Goal: Task Accomplishment & Management: Manage account settings

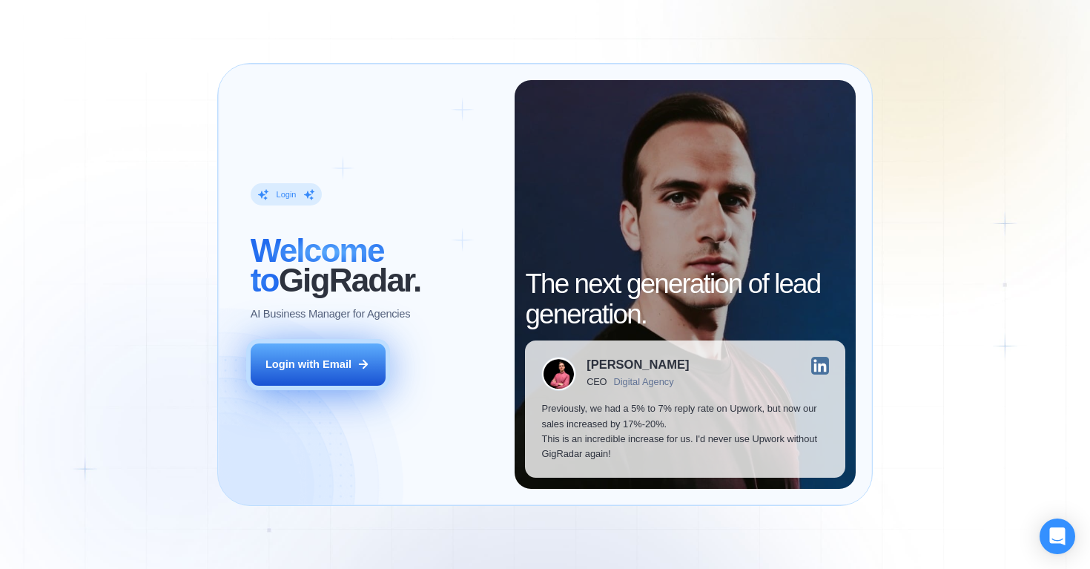
click at [340, 356] on button "Login with Email" at bounding box center [318, 364] width 135 height 42
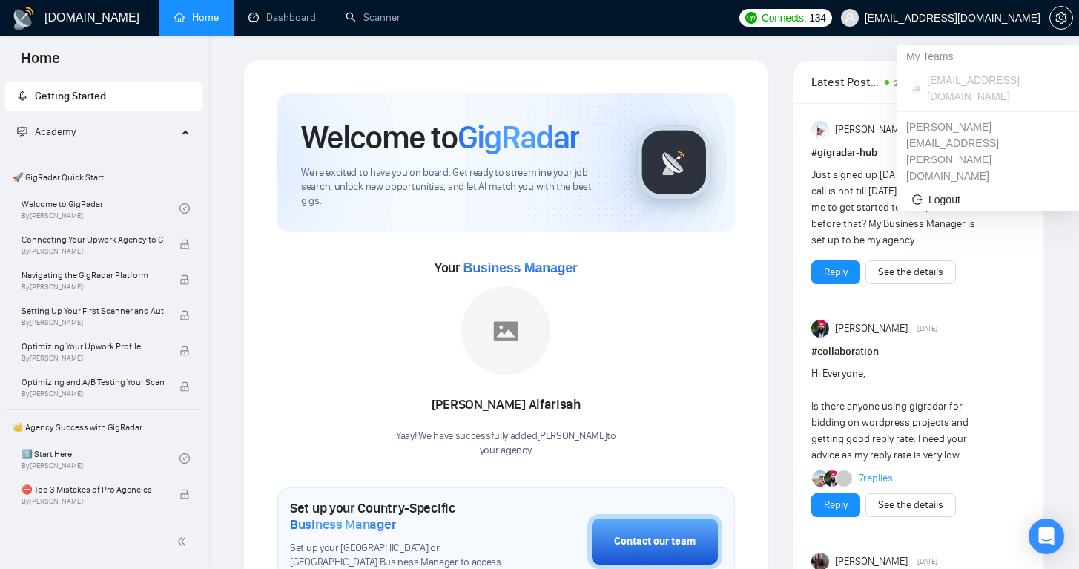
click at [995, 18] on span "identixweb@gmail.com" at bounding box center [953, 18] width 176 height 0
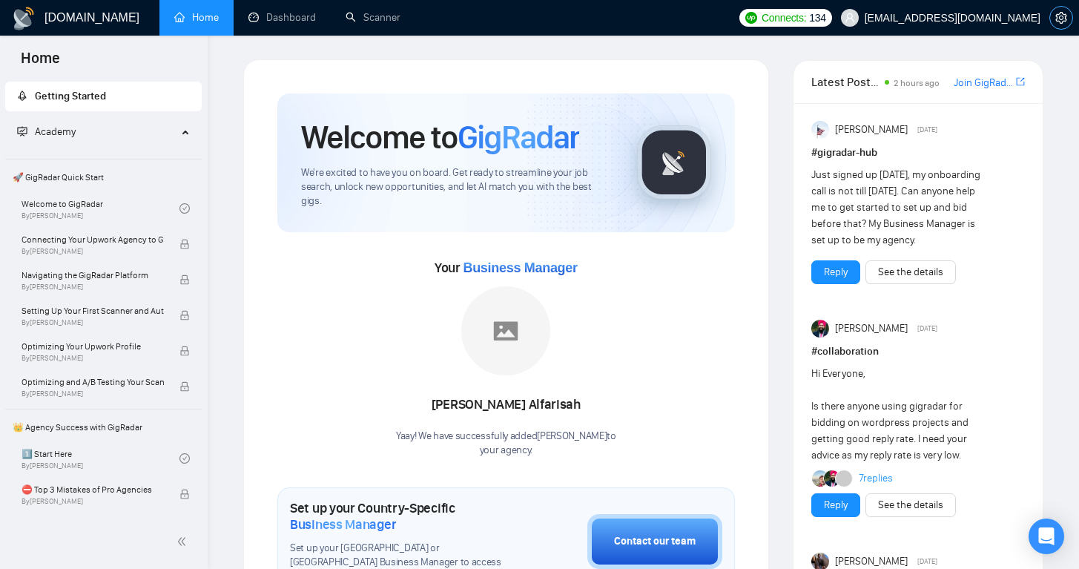
click at [1063, 17] on icon "setting" at bounding box center [1060, 18] width 11 height 12
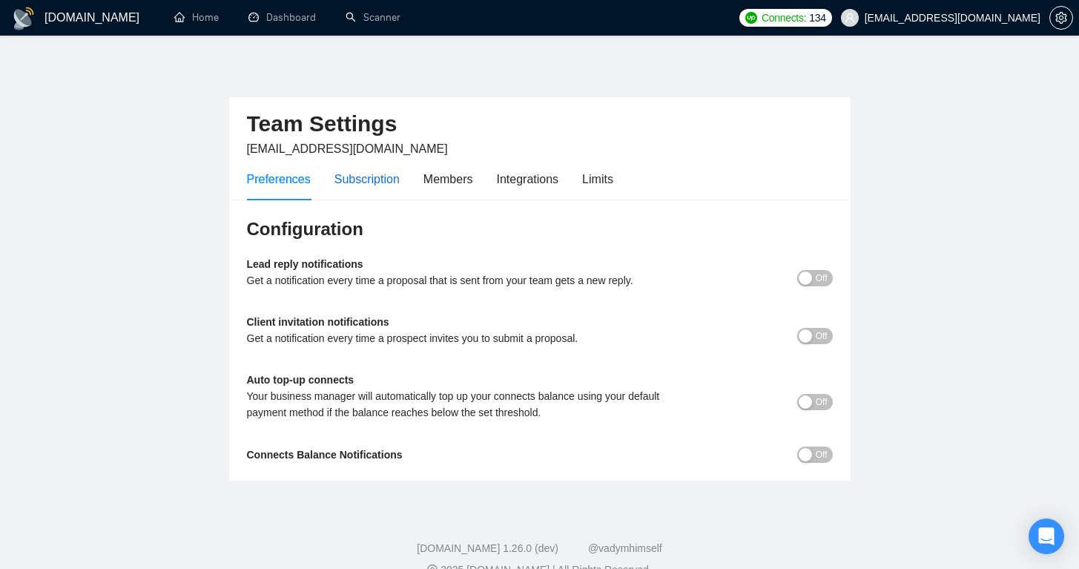
click at [392, 181] on div "Subscription" at bounding box center [367, 179] width 65 height 19
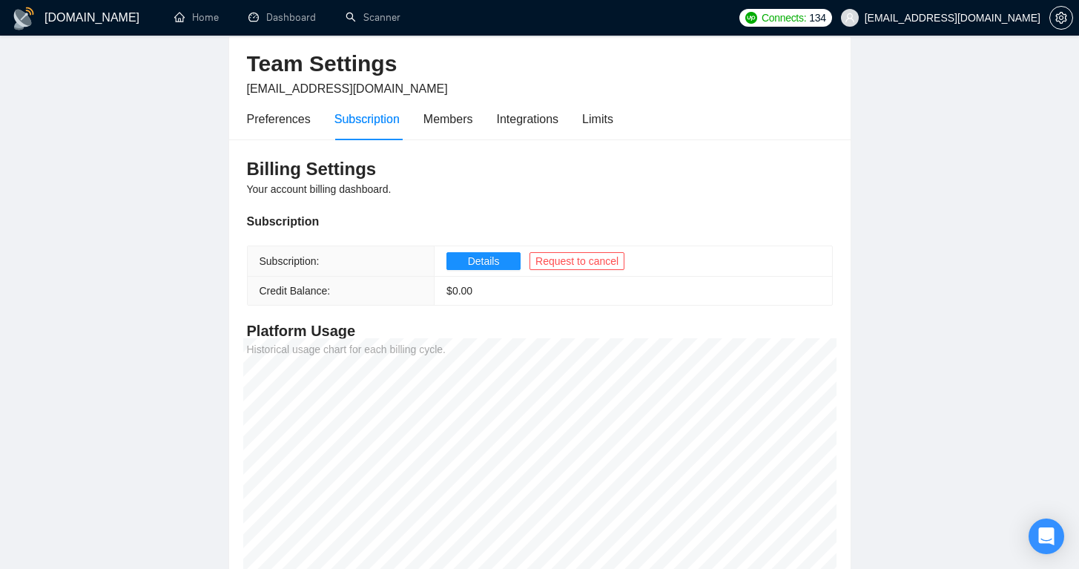
scroll to position [61, 0]
click at [493, 253] on span "Details" at bounding box center [484, 260] width 32 height 16
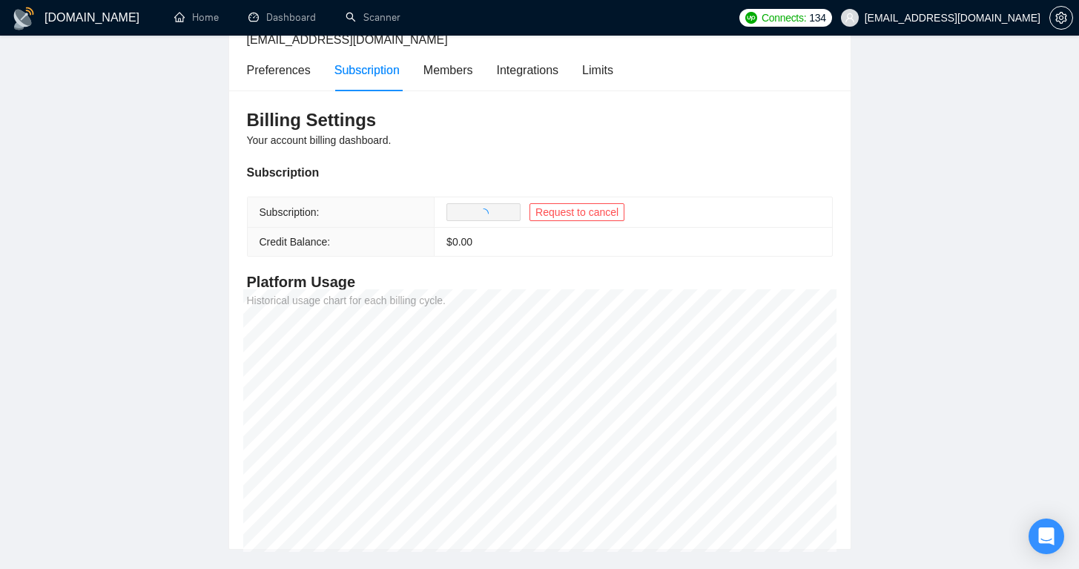
scroll to position [126, 0]
